Goal: Transaction & Acquisition: Subscribe to service/newsletter

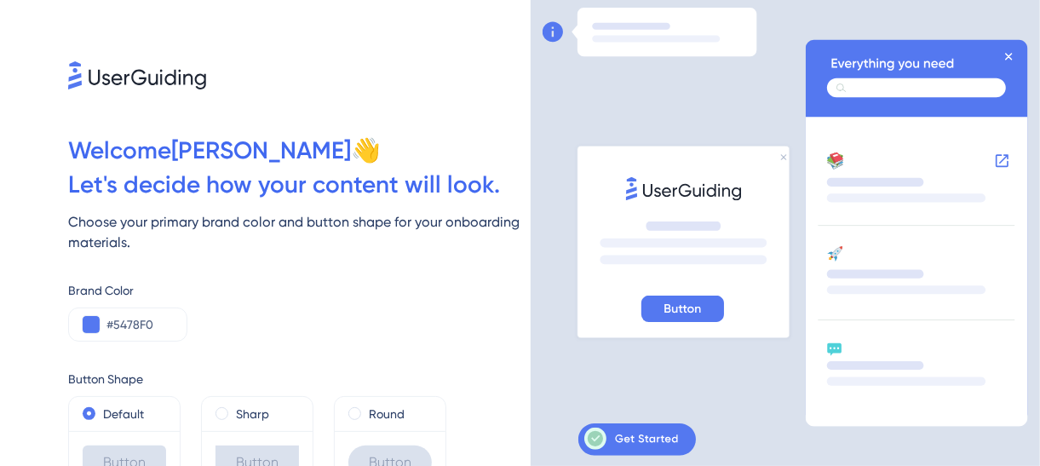
click at [1012, 60] on icon at bounding box center [1009, 57] width 6 height 6
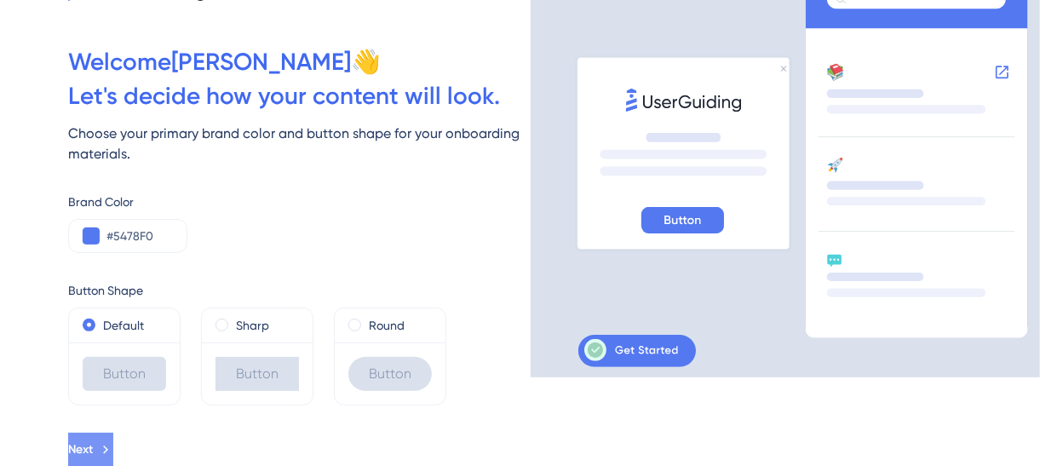
click at [113, 451] on icon at bounding box center [105, 449] width 15 height 15
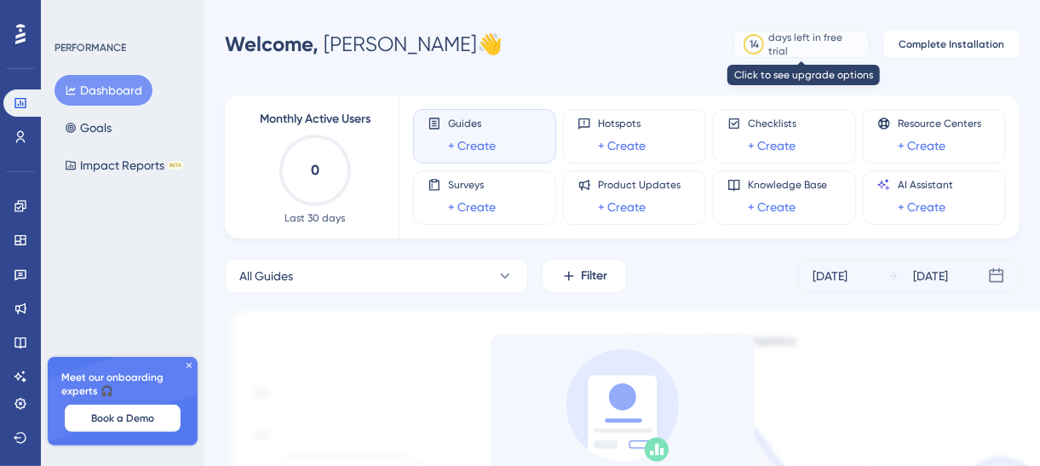
click at [789, 42] on div "days left in free trial" at bounding box center [816, 44] width 95 height 27
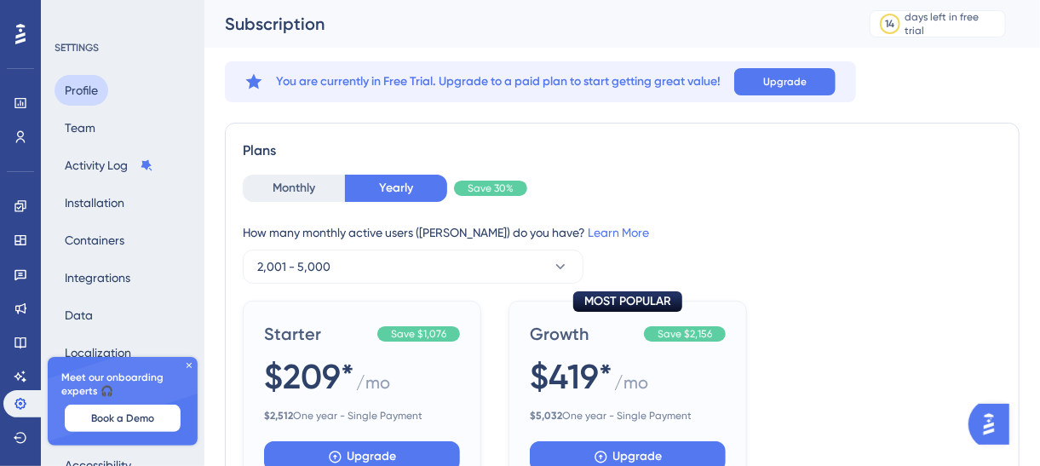
click at [101, 85] on button "Profile" at bounding box center [82, 90] width 54 height 31
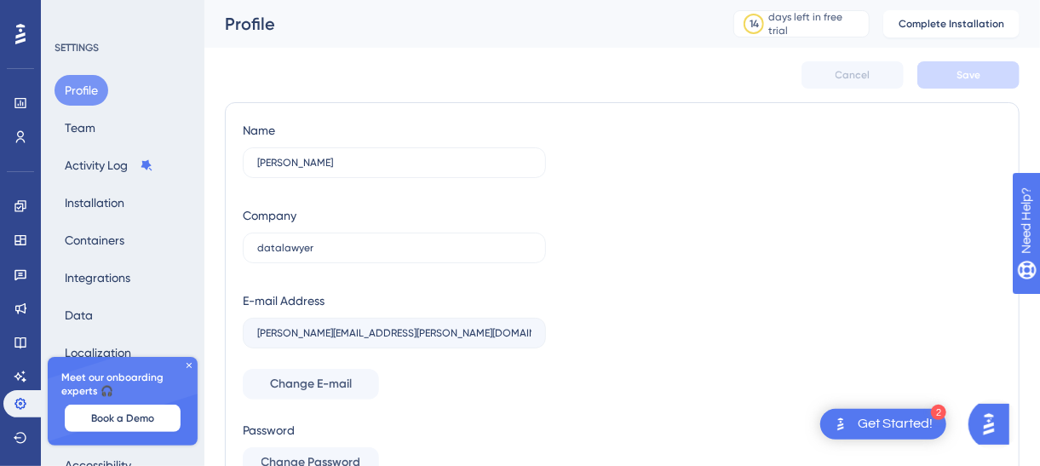
click at [23, 36] on icon at bounding box center [20, 34] width 10 height 20
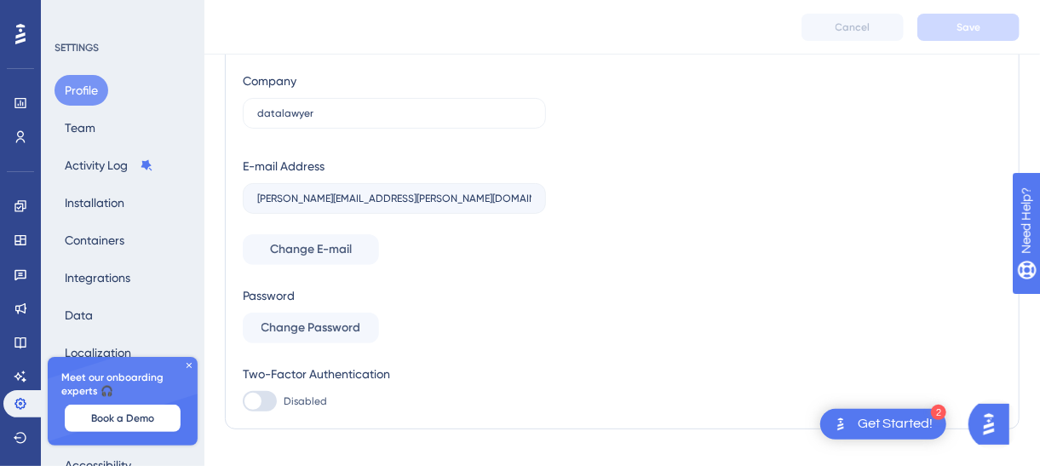
click at [188, 365] on icon at bounding box center [189, 365] width 5 height 5
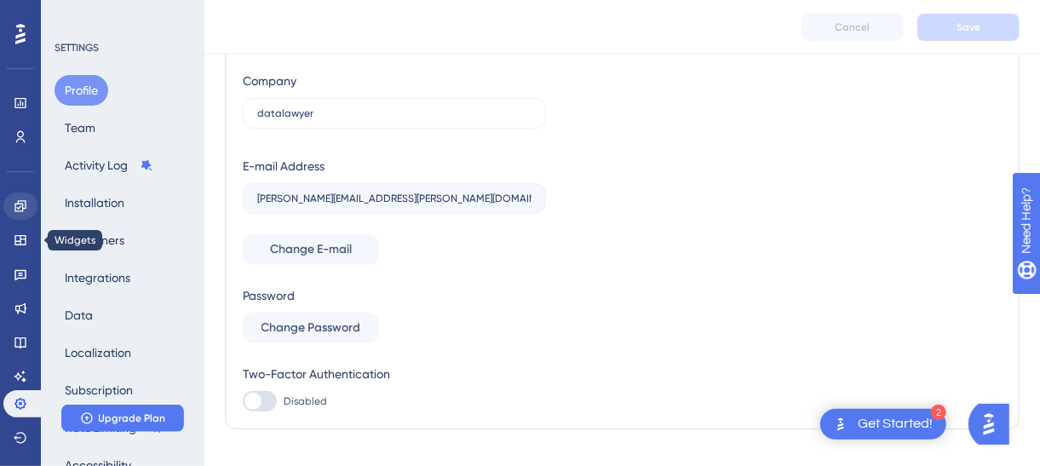
scroll to position [0, 0]
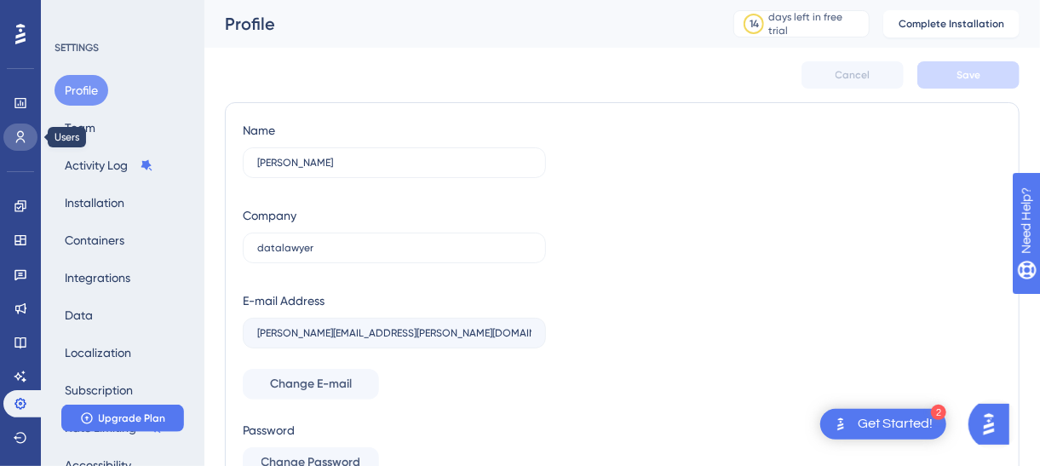
click at [14, 139] on icon at bounding box center [21, 137] width 14 height 14
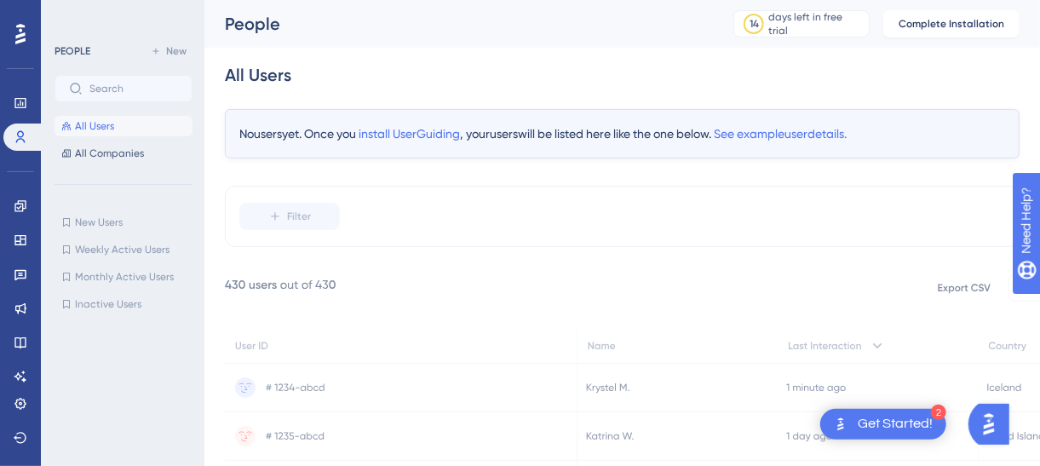
scroll to position [141, 0]
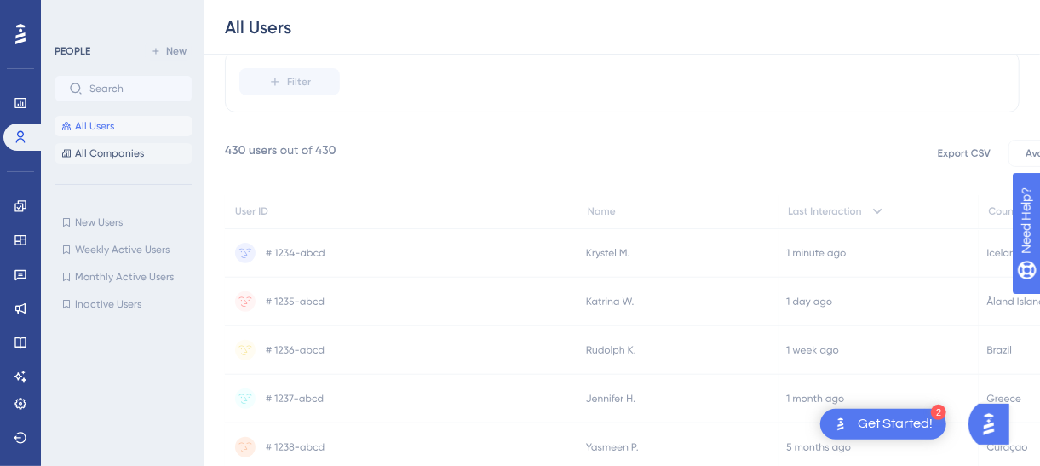
click at [86, 153] on span "All Companies" at bounding box center [109, 153] width 69 height 14
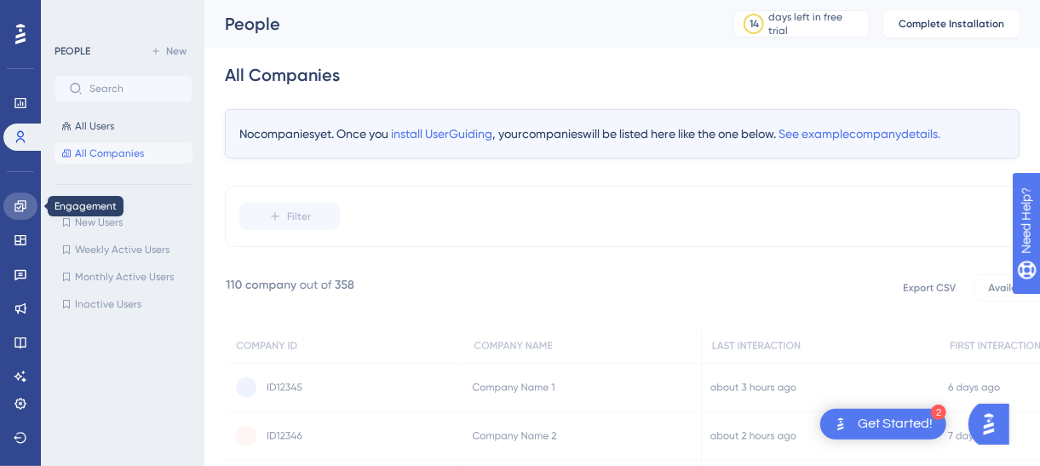
click at [21, 205] on icon at bounding box center [21, 206] width 14 height 14
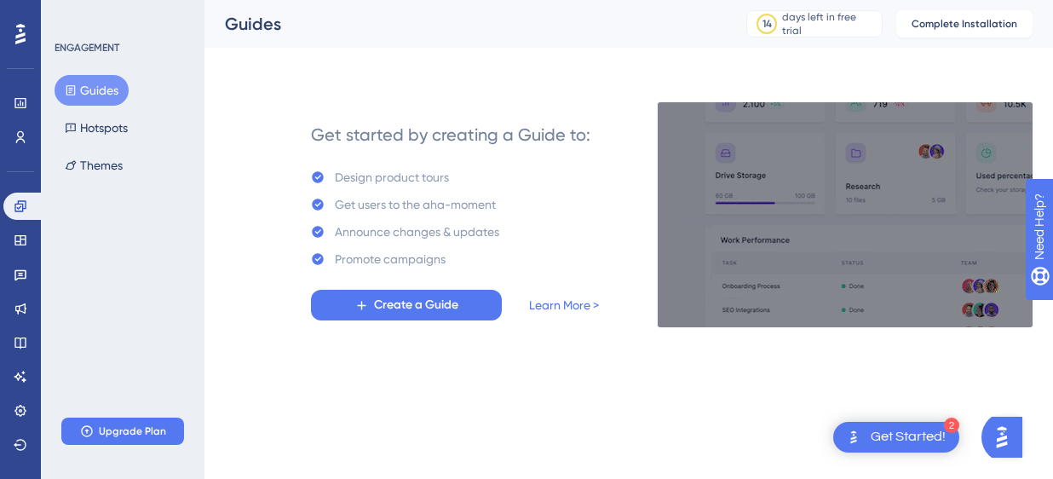
click at [19, 40] on icon at bounding box center [20, 34] width 10 height 20
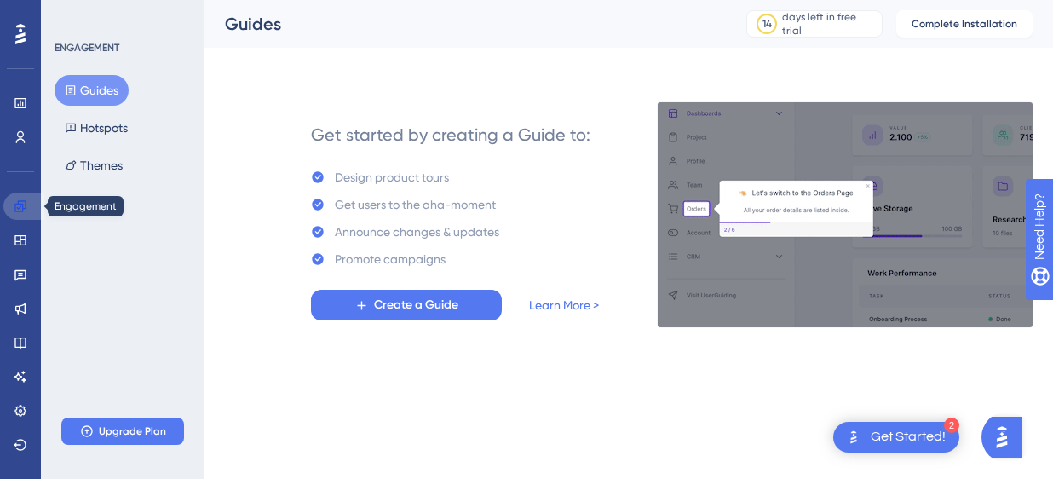
click at [32, 205] on link at bounding box center [23, 205] width 41 height 27
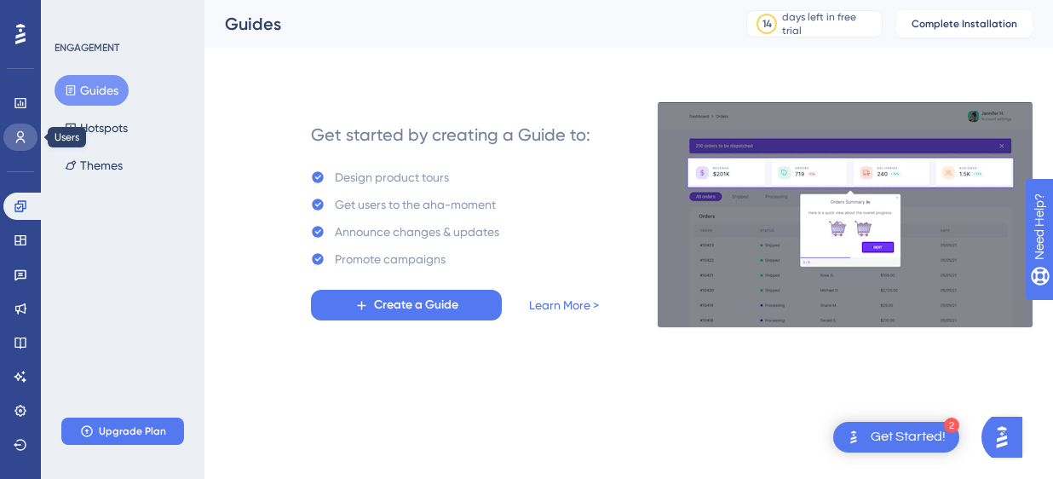
click at [15, 131] on icon at bounding box center [21, 137] width 14 height 14
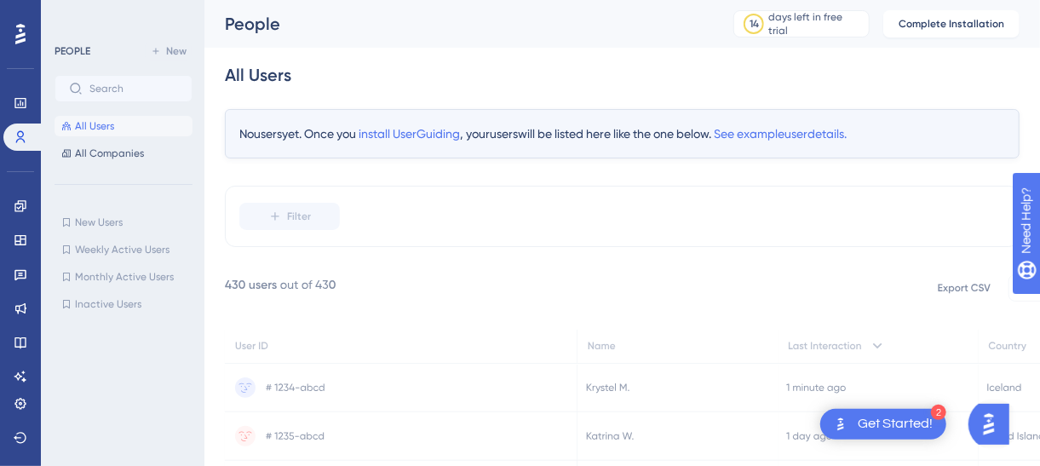
drag, startPoint x: 936, startPoint y: 422, endPoint x: 954, endPoint y: 433, distance: 21.0
click at [936, 425] on div "2 Get Started!" at bounding box center [883, 424] width 126 height 31
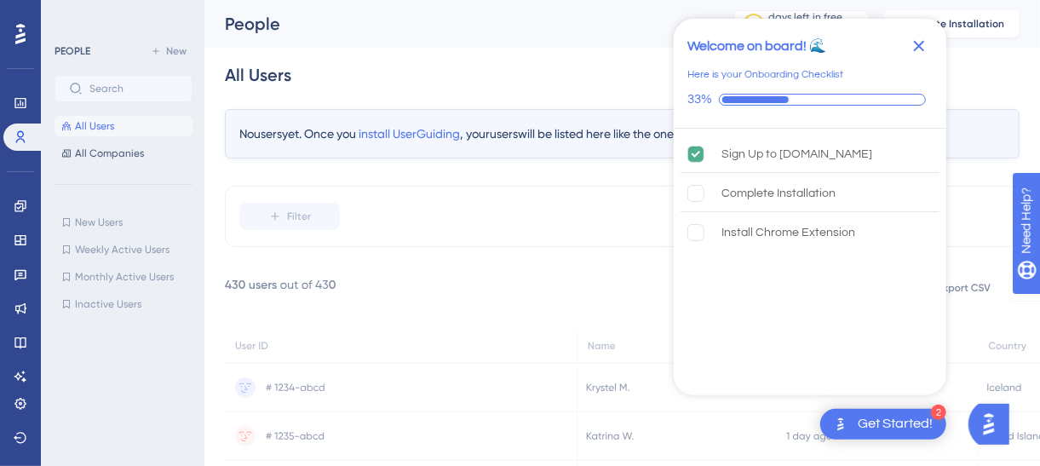
click at [911, 43] on icon "Close Checklist" at bounding box center [919, 46] width 20 height 20
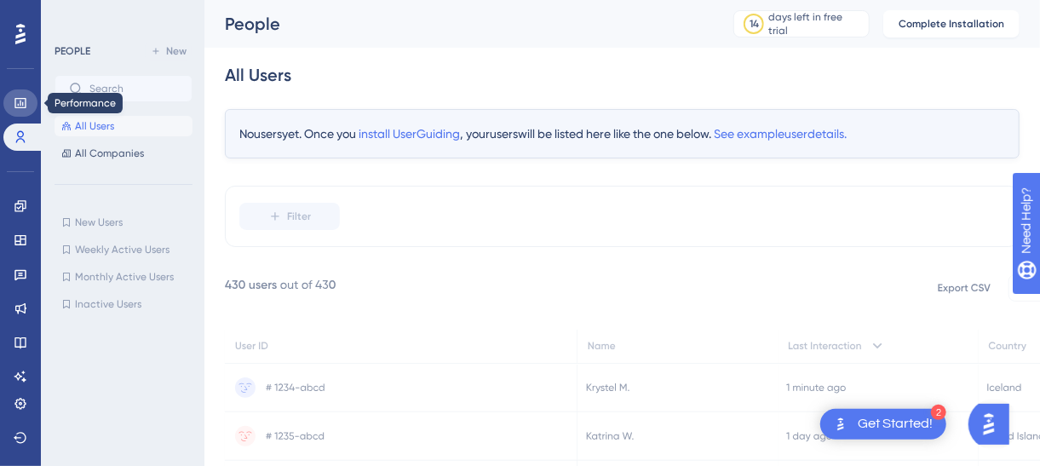
click at [30, 105] on link at bounding box center [20, 102] width 34 height 27
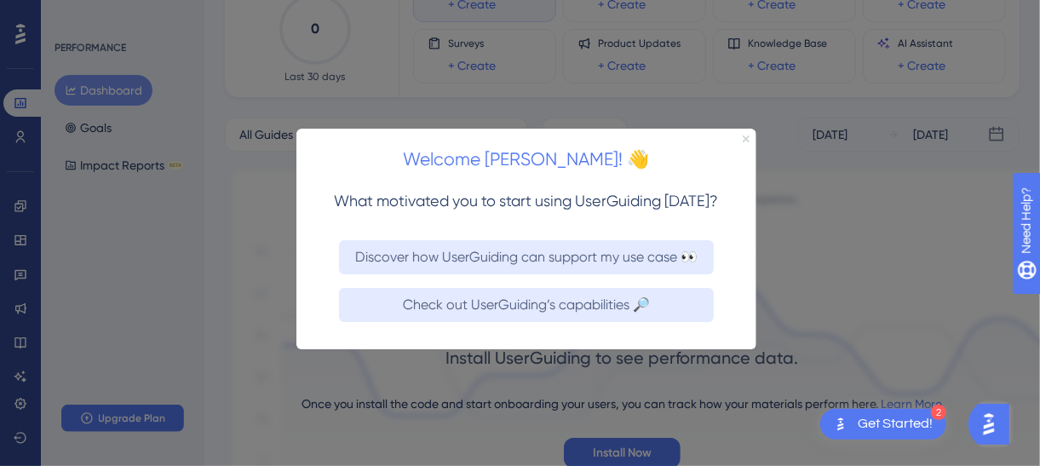
click at [743, 141] on icon "Close Preview" at bounding box center [745, 138] width 7 height 7
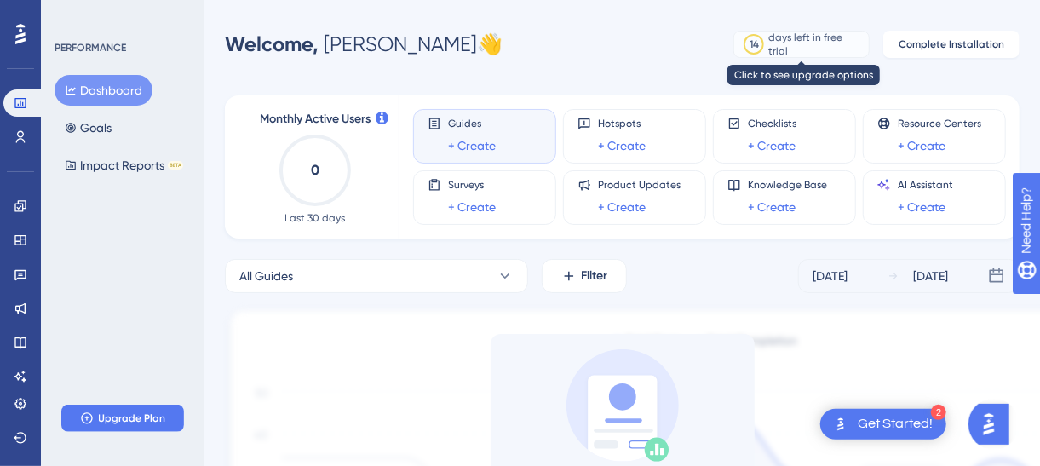
click at [820, 40] on div "days left in free trial" at bounding box center [816, 44] width 95 height 27
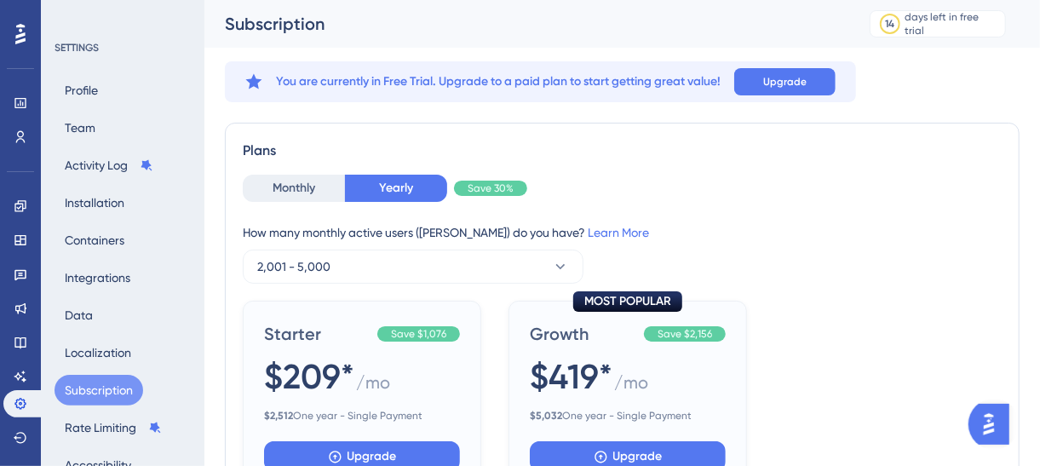
click at [51, 79] on div "SETTINGS Profile Team Activity Log Installation Containers Integrations Data Lo…" at bounding box center [123, 233] width 164 height 466
click at [78, 79] on button "Profile" at bounding box center [82, 90] width 54 height 31
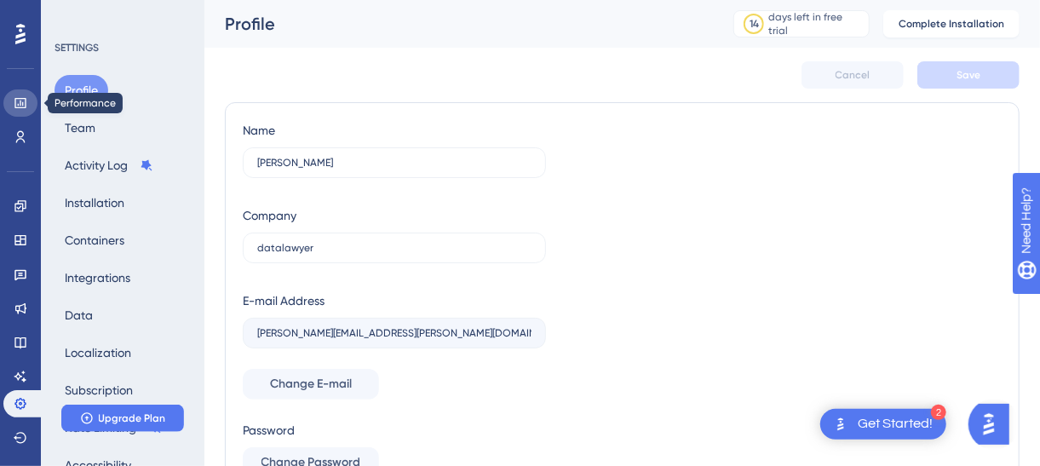
click at [20, 105] on icon at bounding box center [21, 103] width 14 height 14
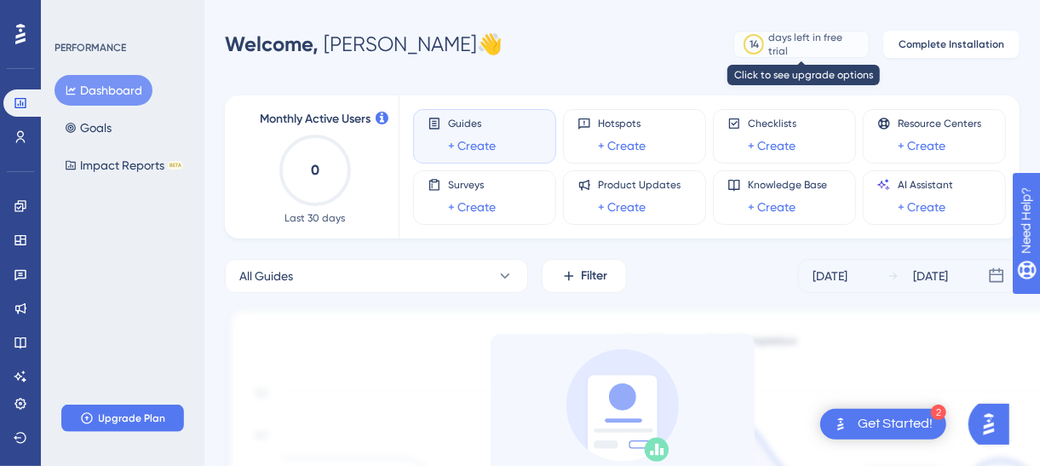
click at [812, 47] on div "days left in free trial" at bounding box center [816, 44] width 95 height 27
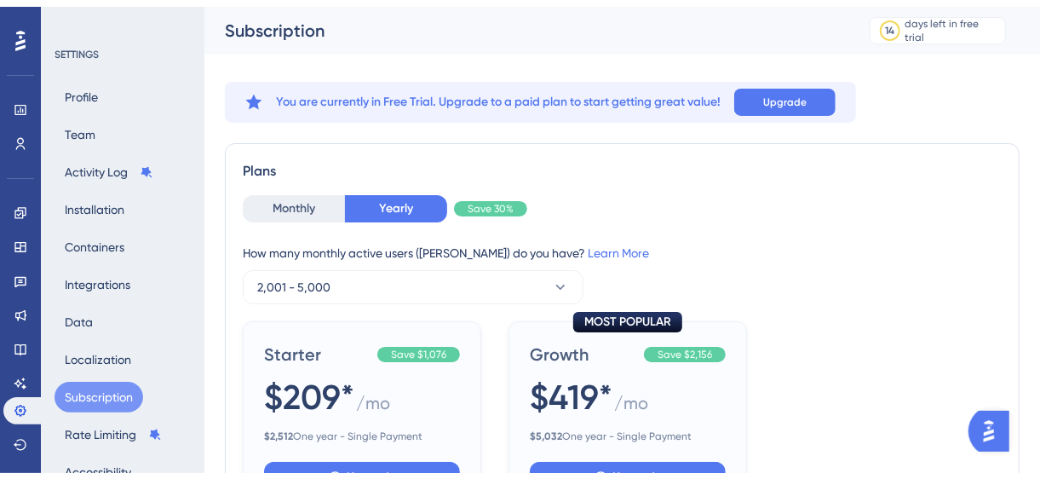
scroll to position [284, 0]
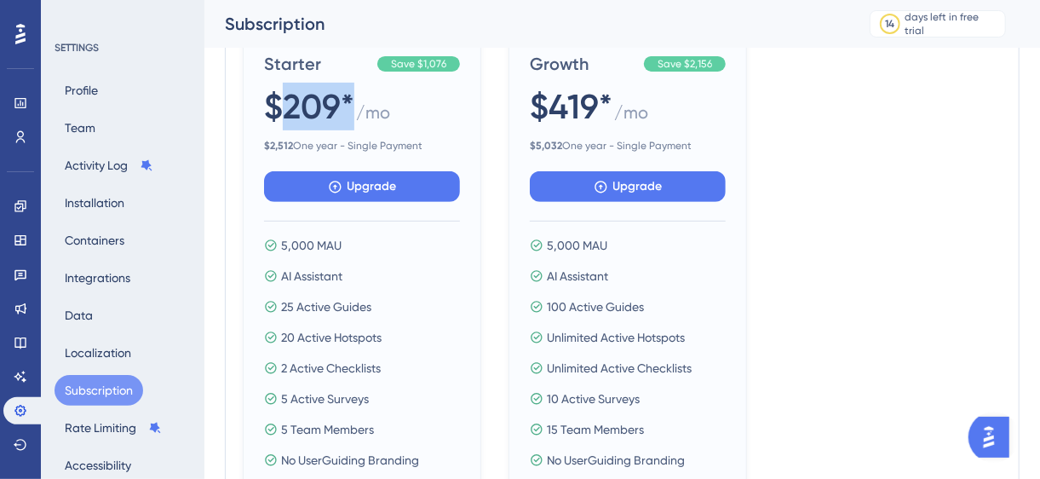
drag, startPoint x: 280, startPoint y: 111, endPoint x: 352, endPoint y: 107, distance: 71.6
click at [352, 107] on span "$209*" at bounding box center [309, 107] width 90 height 48
click at [445, 127] on div "$209* / mo" at bounding box center [362, 107] width 196 height 49
drag, startPoint x: 272, startPoint y: 101, endPoint x: 353, endPoint y: 100, distance: 81.8
click at [353, 100] on div "$209* / mo" at bounding box center [362, 107] width 196 height 49
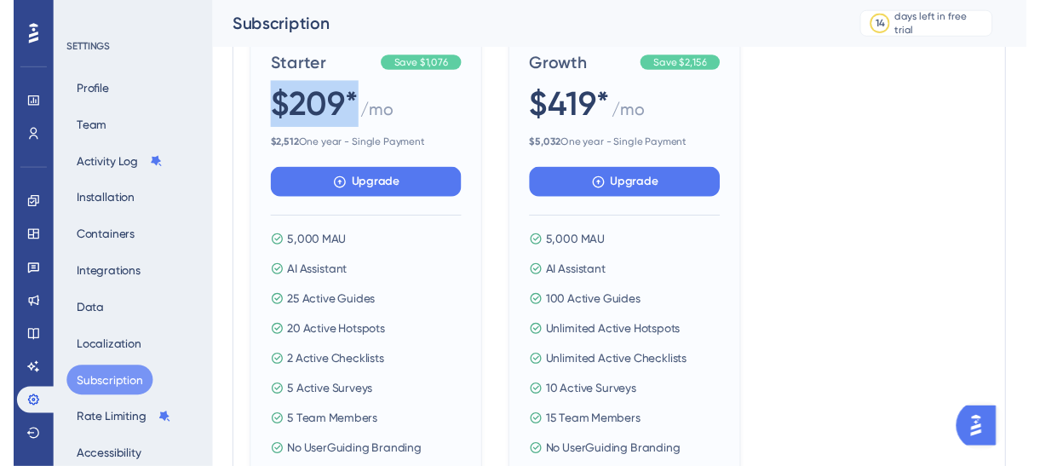
scroll to position [0, 0]
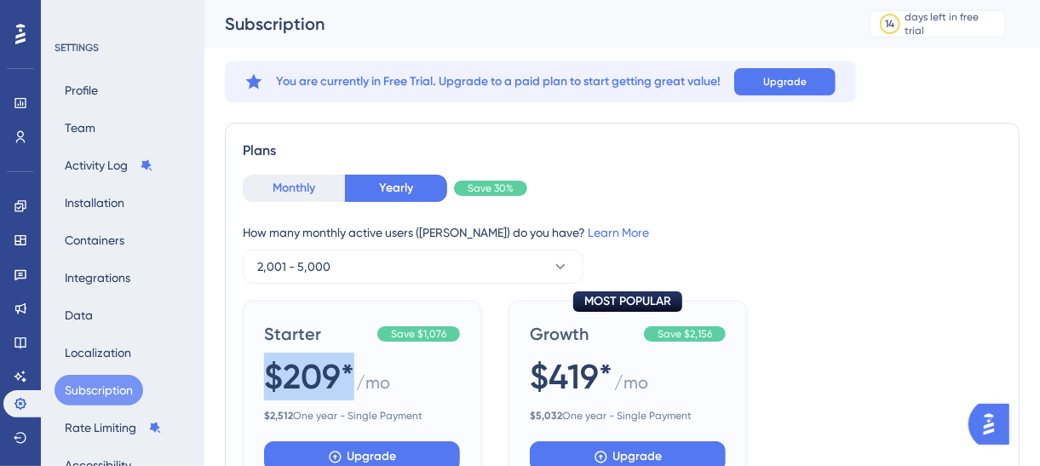
click at [311, 187] on button "Monthly" at bounding box center [294, 188] width 102 height 27
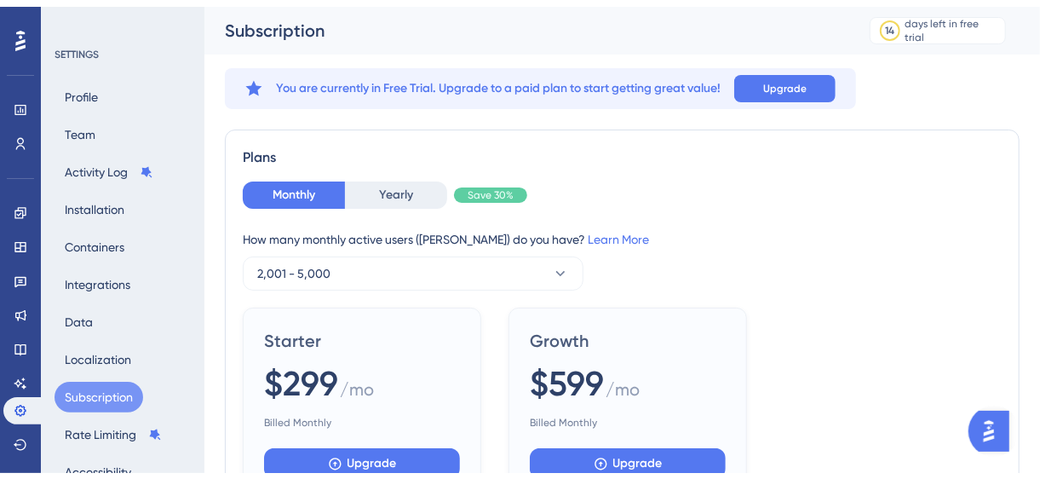
scroll to position [141, 0]
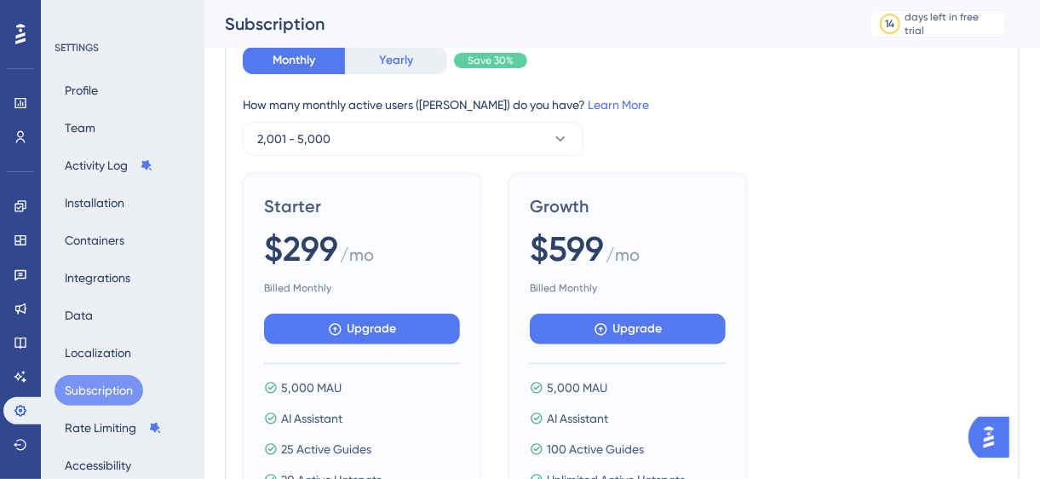
click at [388, 50] on button "Yearly" at bounding box center [396, 60] width 102 height 27
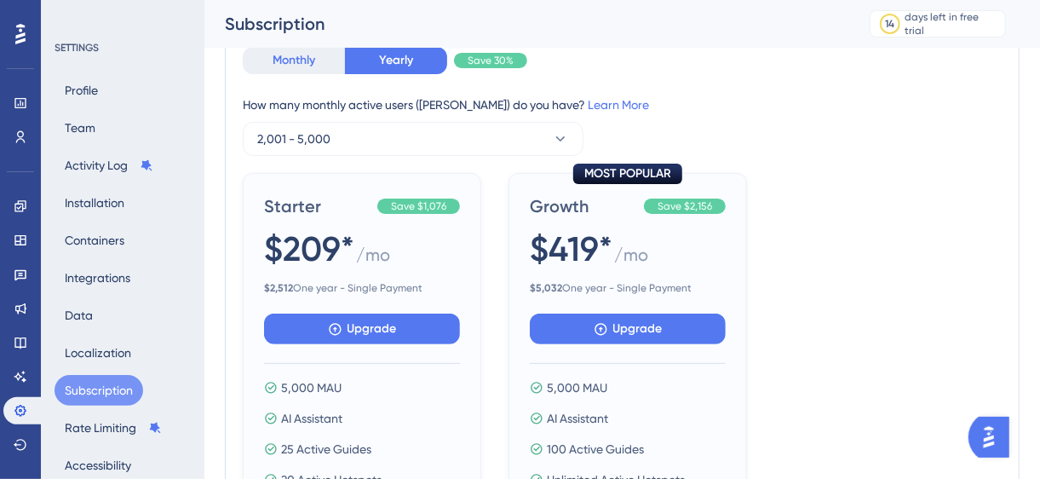
click at [327, 59] on button "Monthly" at bounding box center [294, 60] width 102 height 27
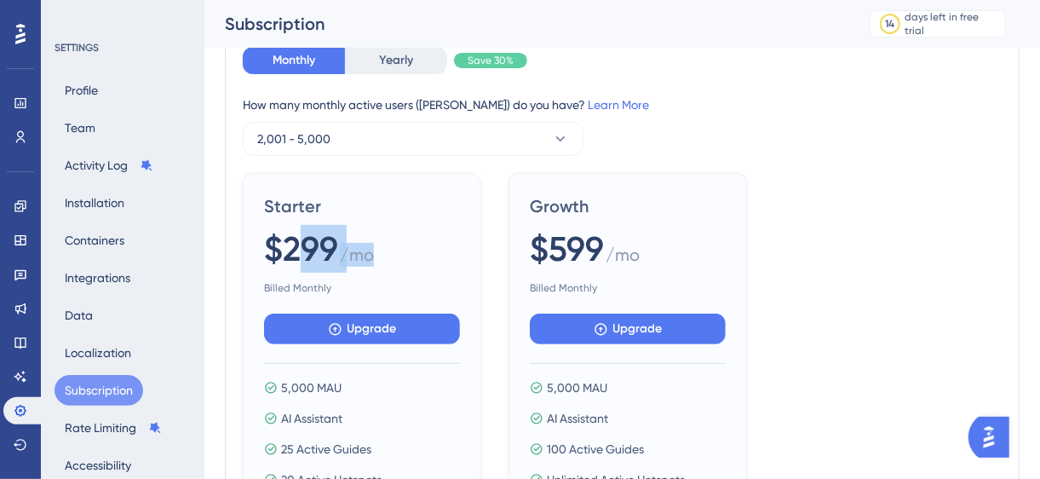
drag, startPoint x: 292, startPoint y: 255, endPoint x: 391, endPoint y: 241, distance: 99.8
click at [389, 241] on div "$299 / mo" at bounding box center [362, 249] width 196 height 49
drag, startPoint x: 497, startPoint y: 69, endPoint x: 489, endPoint y: 59, distance: 12.8
click at [497, 69] on div "Monthly Yearly Save 30%" at bounding box center [622, 60] width 759 height 27
click at [480, 65] on span "Save 30%" at bounding box center [491, 61] width 46 height 14
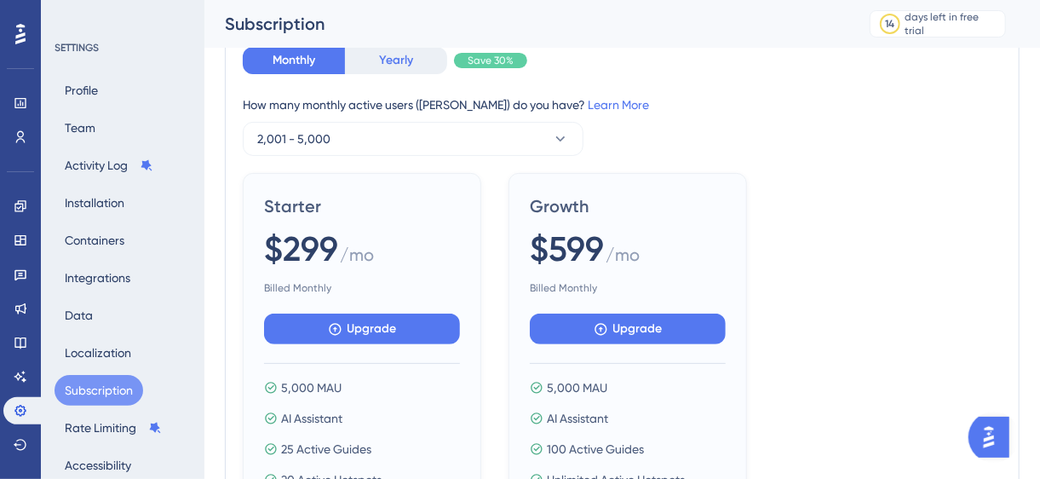
click at [437, 68] on button "Yearly" at bounding box center [396, 60] width 102 height 27
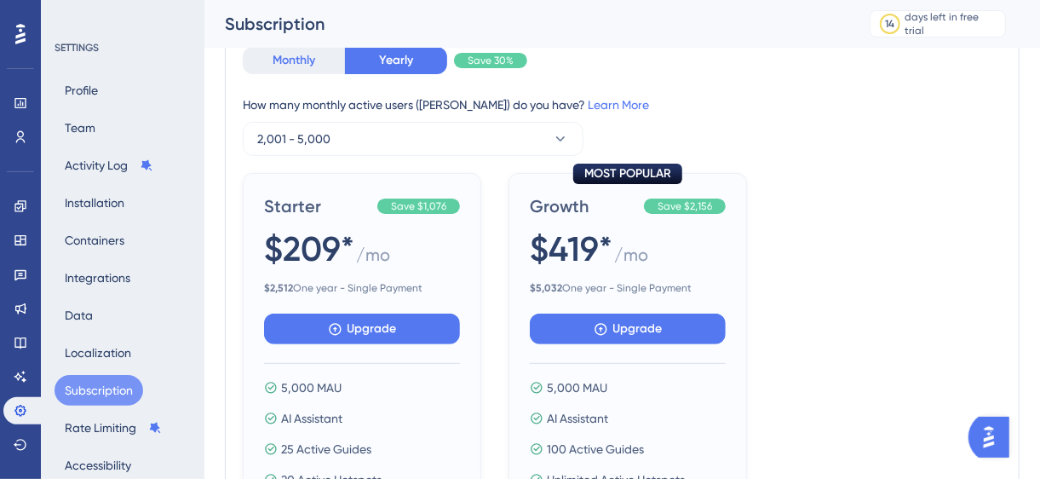
click at [288, 68] on button "Monthly" at bounding box center [294, 60] width 102 height 27
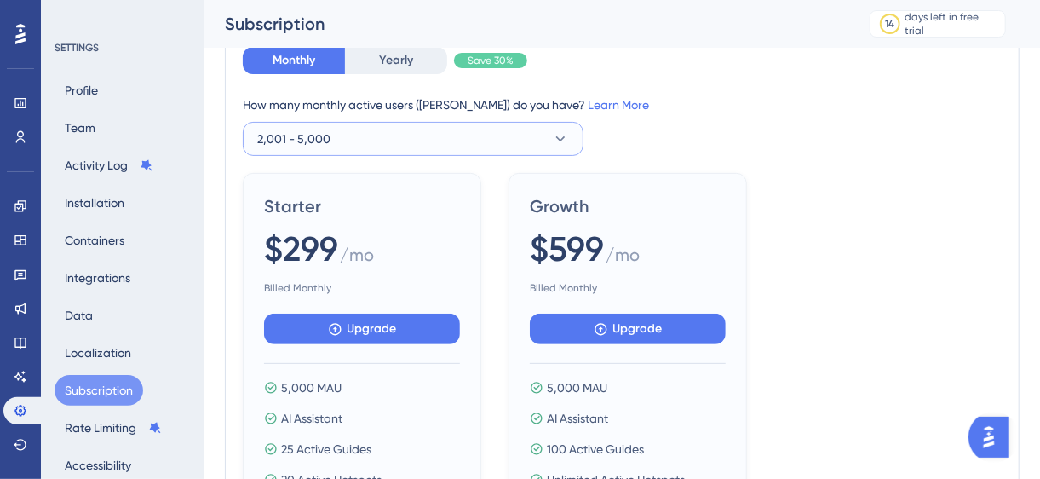
click at [402, 140] on button "2,001 - 5,000" at bounding box center [413, 139] width 341 height 34
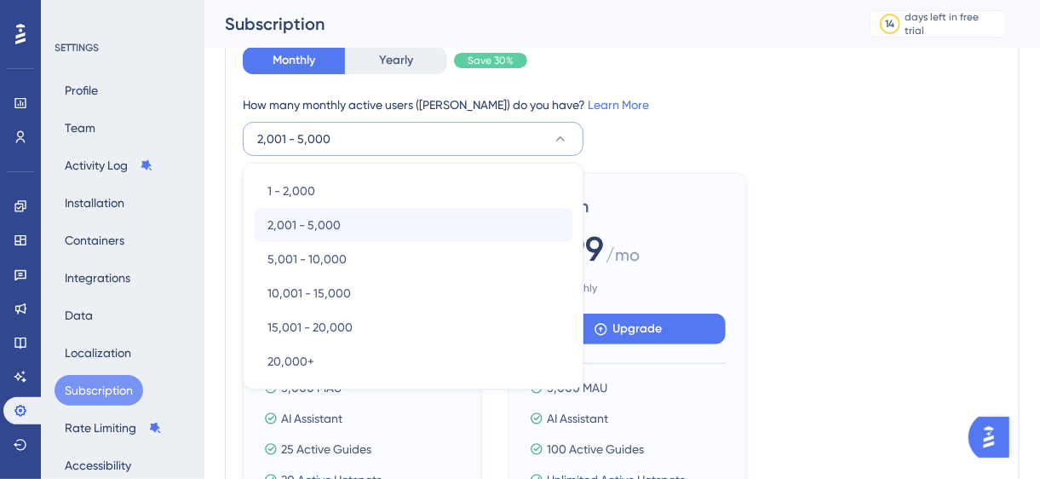
scroll to position [177, 0]
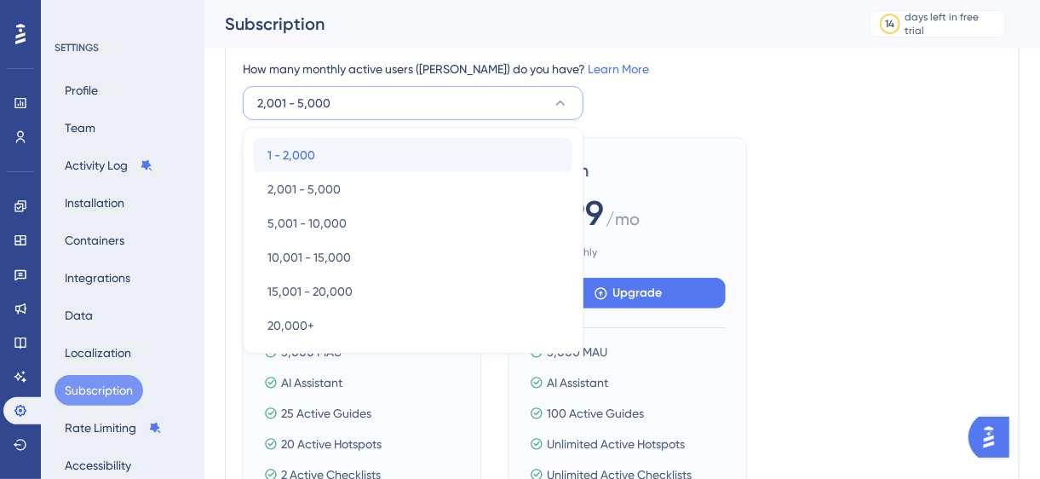
click at [399, 154] on div "1 - 2,000 1 - 2,000" at bounding box center [412, 155] width 291 height 34
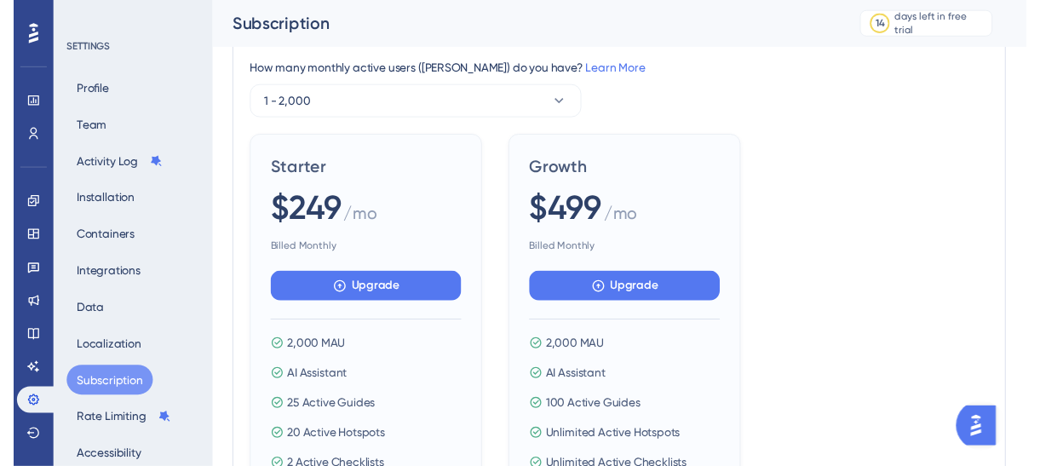
scroll to position [36, 0]
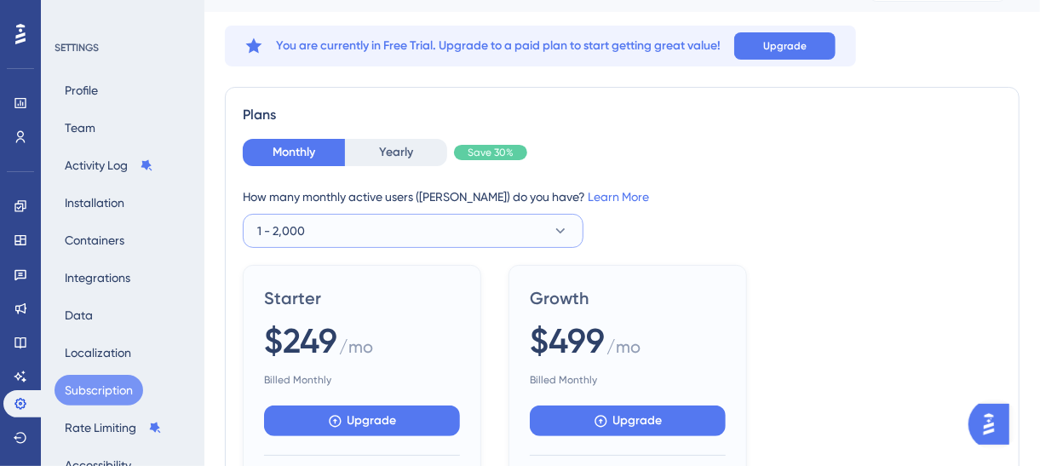
click at [419, 226] on button "1 - 2,000" at bounding box center [413, 231] width 341 height 34
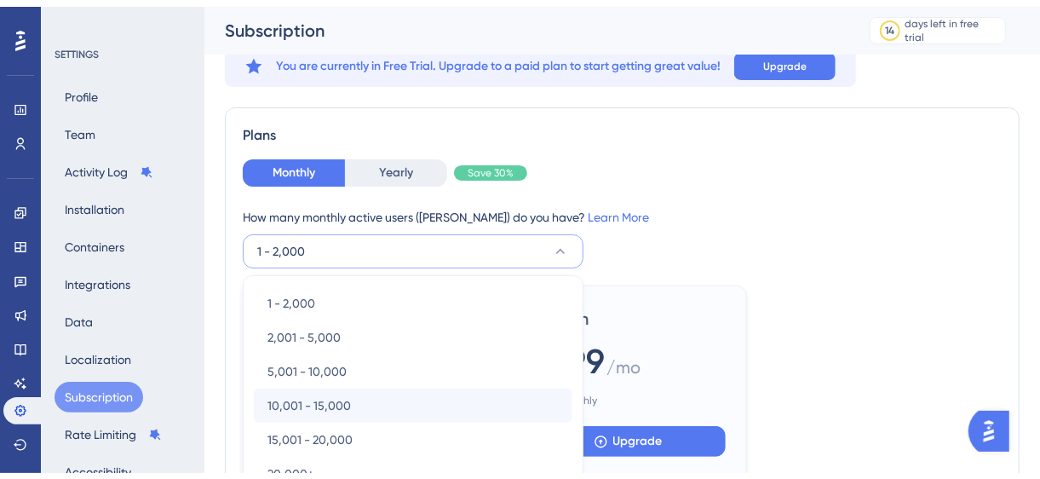
scroll to position [170, 0]
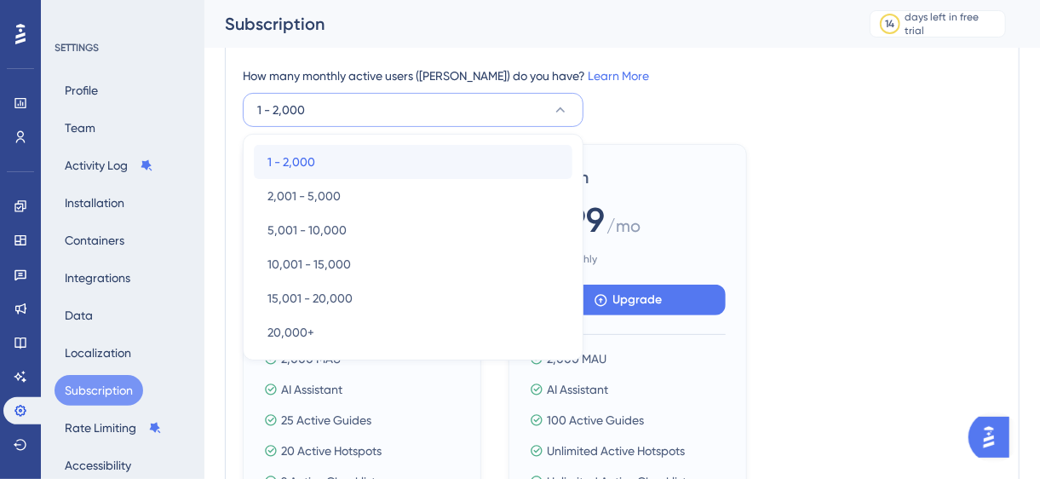
click at [394, 160] on div "1 - 2,000 1 - 2,000" at bounding box center [412, 162] width 291 height 34
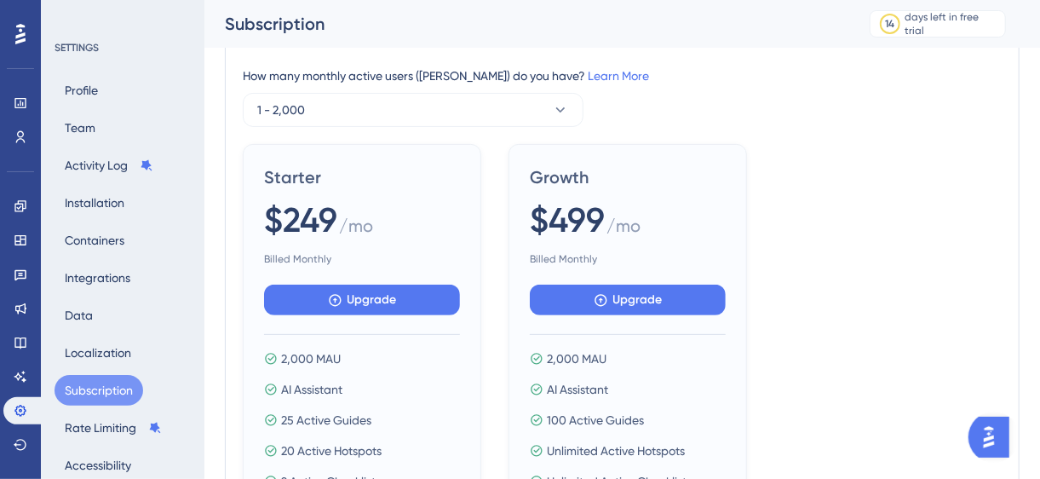
click at [831, 122] on div "How many monthly active users ([PERSON_NAME]) do you have? Learn More 1 - 2,000" at bounding box center [622, 96] width 759 height 61
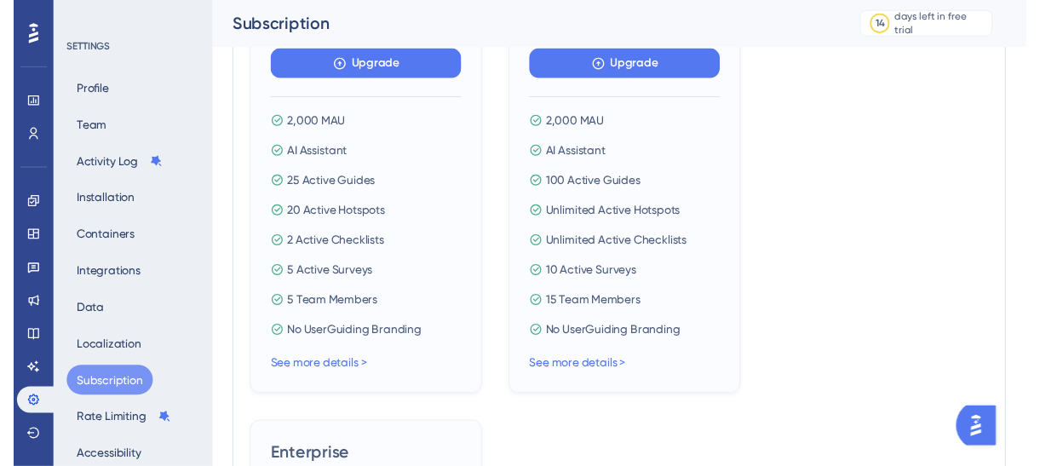
scroll to position [0, 0]
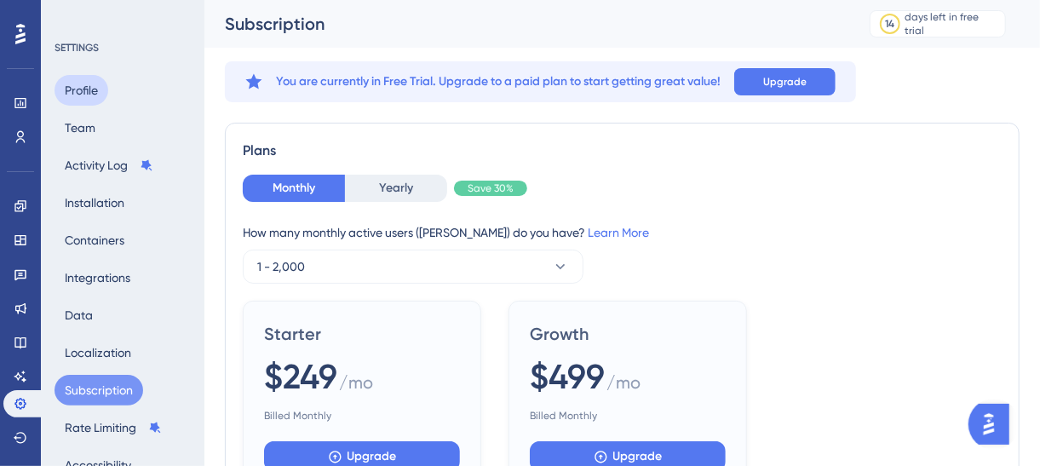
click at [83, 93] on button "Profile" at bounding box center [82, 90] width 54 height 31
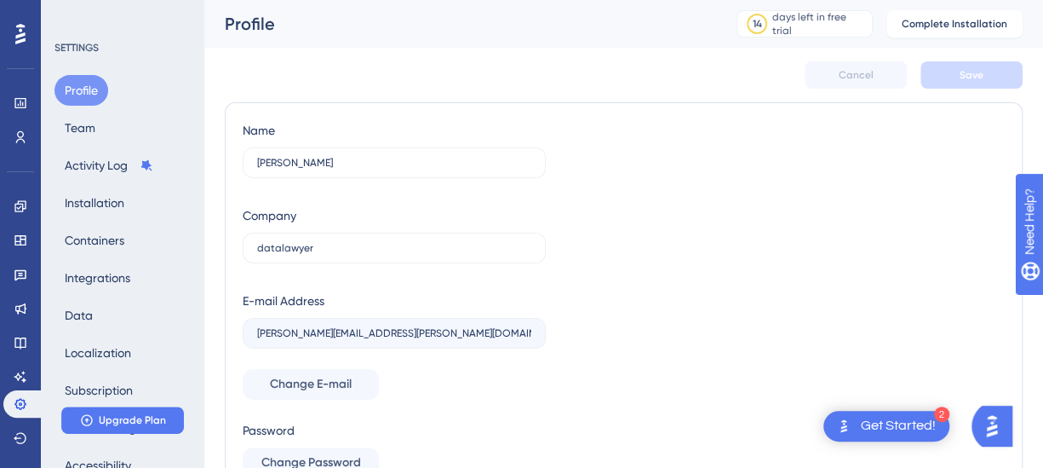
click at [89, 86] on button "Profile" at bounding box center [82, 90] width 54 height 31
